Goal: Transaction & Acquisition: Purchase product/service

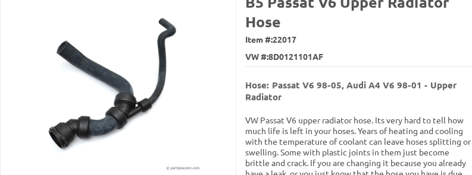
scroll to position [178, 0]
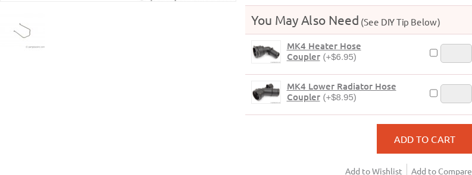
scroll to position [297, 0]
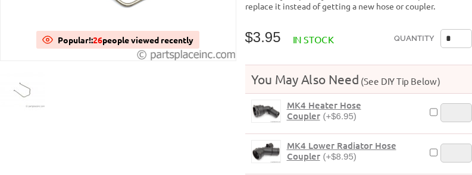
click at [311, 99] on span "MK4 Heater Hose Coupler" at bounding box center [324, 110] width 74 height 23
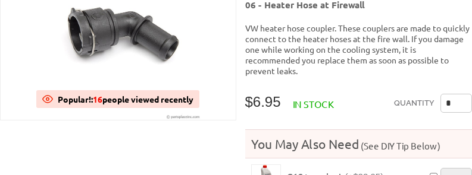
scroll to position [178, 0]
